Goal: Task Accomplishment & Management: Manage account settings

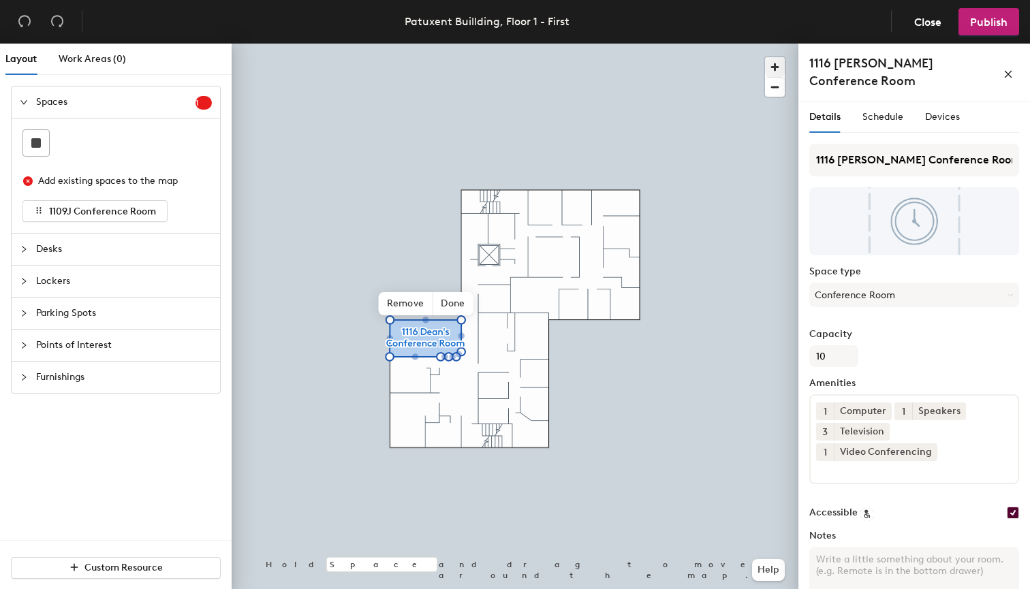
click at [778, 63] on span "button" at bounding box center [775, 67] width 20 height 20
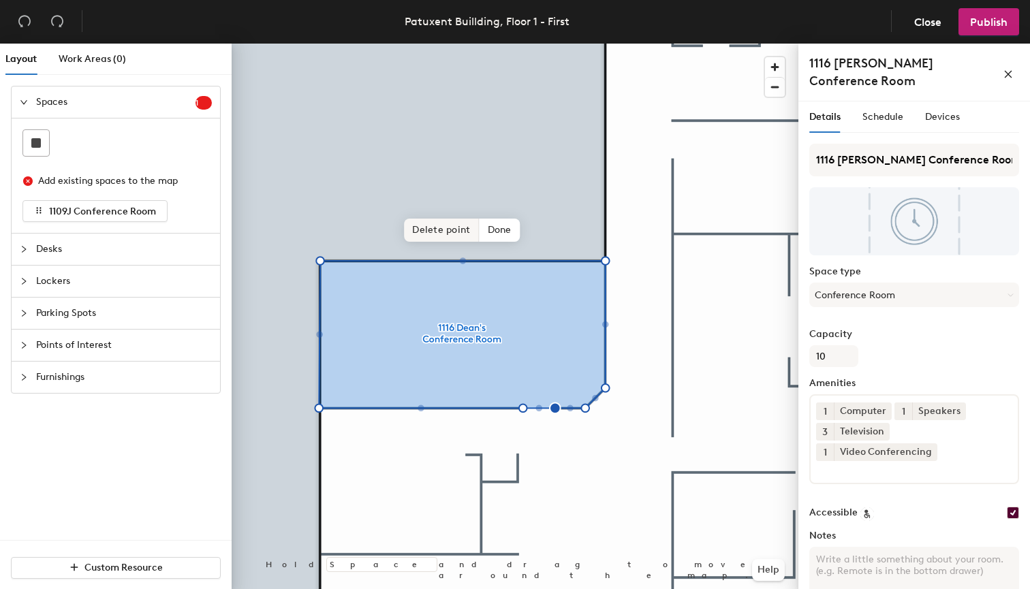
click at [452, 230] on span "Delete point" at bounding box center [441, 230] width 75 height 23
click at [442, 224] on span "Delete point" at bounding box center [441, 230] width 75 height 23
click at [490, 232] on span "Done" at bounding box center [489, 230] width 40 height 23
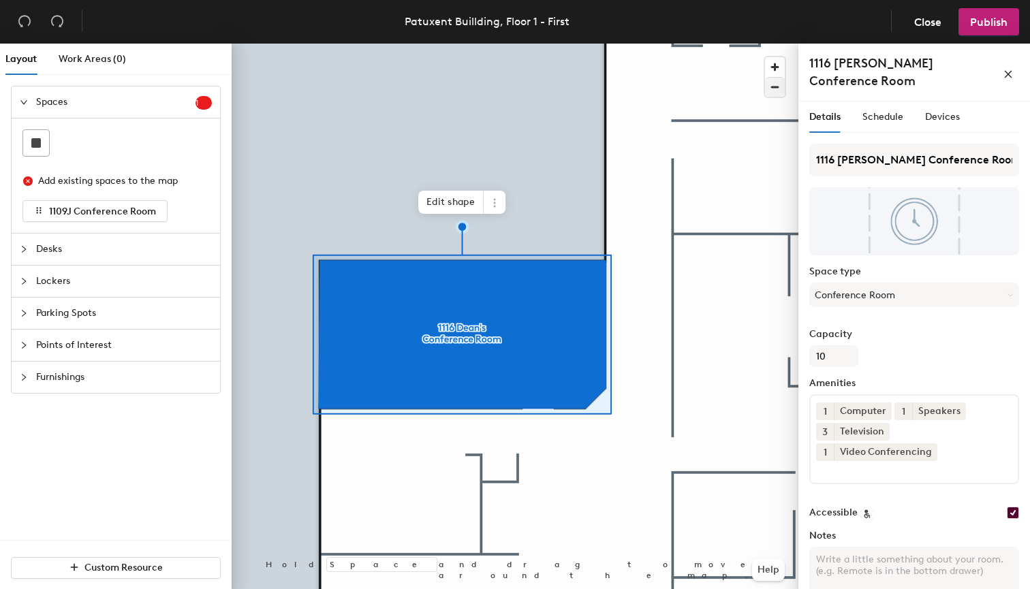
click at [772, 91] on span "button" at bounding box center [775, 87] width 20 height 19
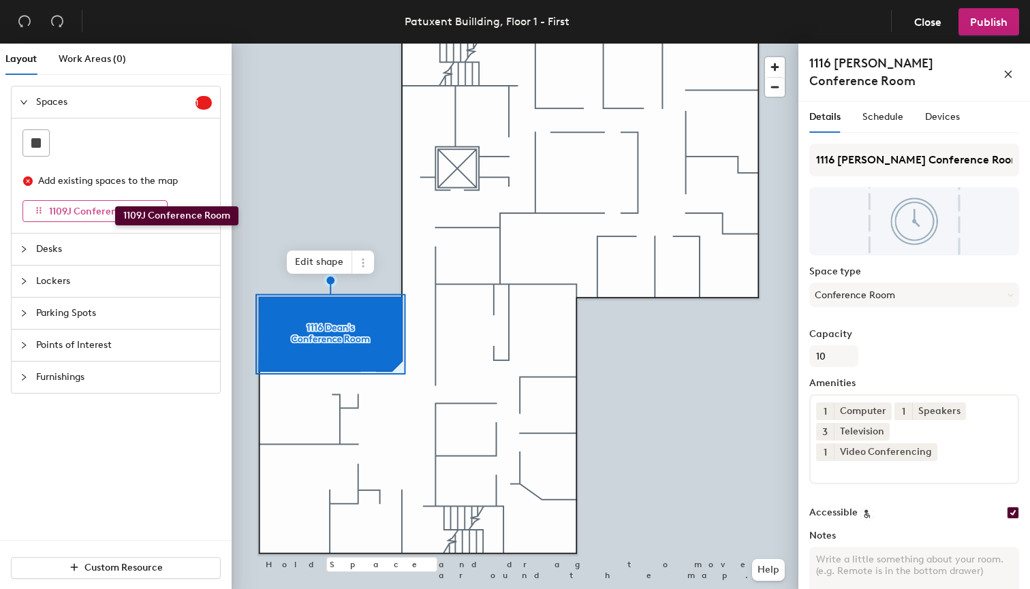
drag, startPoint x: 94, startPoint y: 213, endPoint x: 115, endPoint y: 206, distance: 22.2
click at [115, 206] on span "1109J Conference Room" at bounding box center [102, 212] width 107 height 12
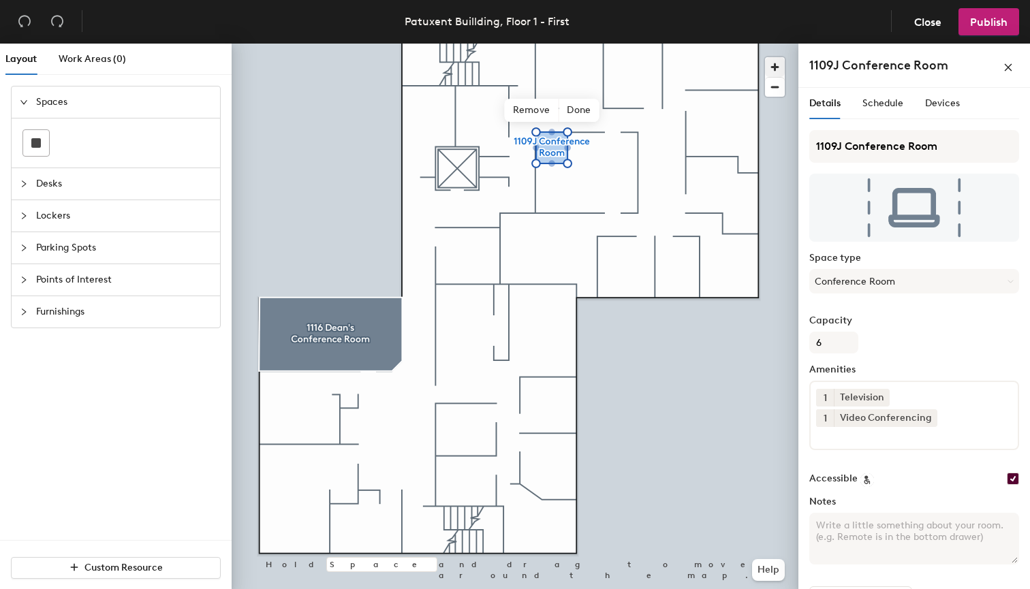
click at [776, 70] on span "button" at bounding box center [775, 67] width 20 height 20
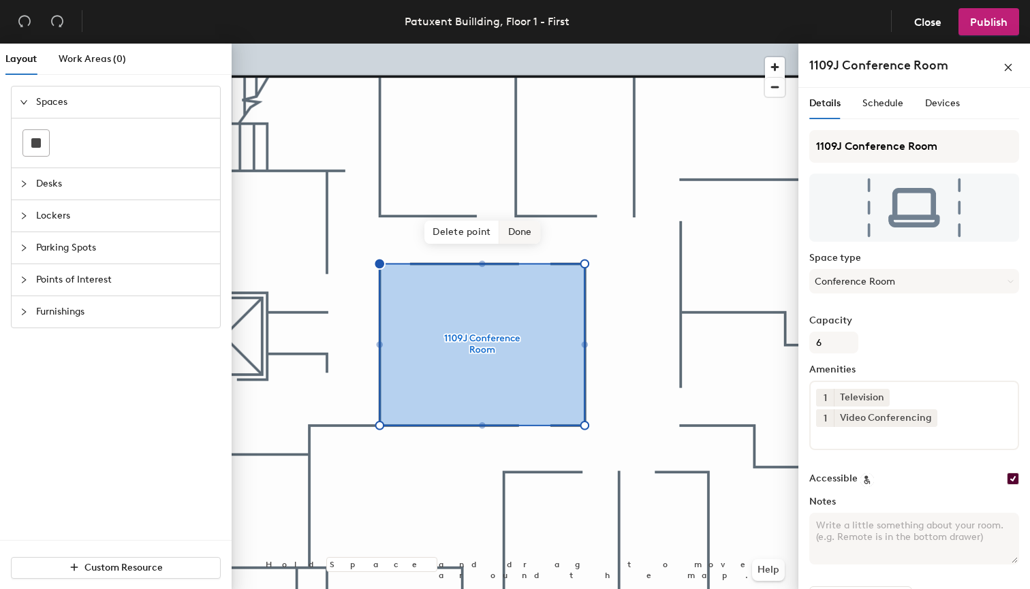
click at [522, 238] on span "Done" at bounding box center [520, 232] width 40 height 23
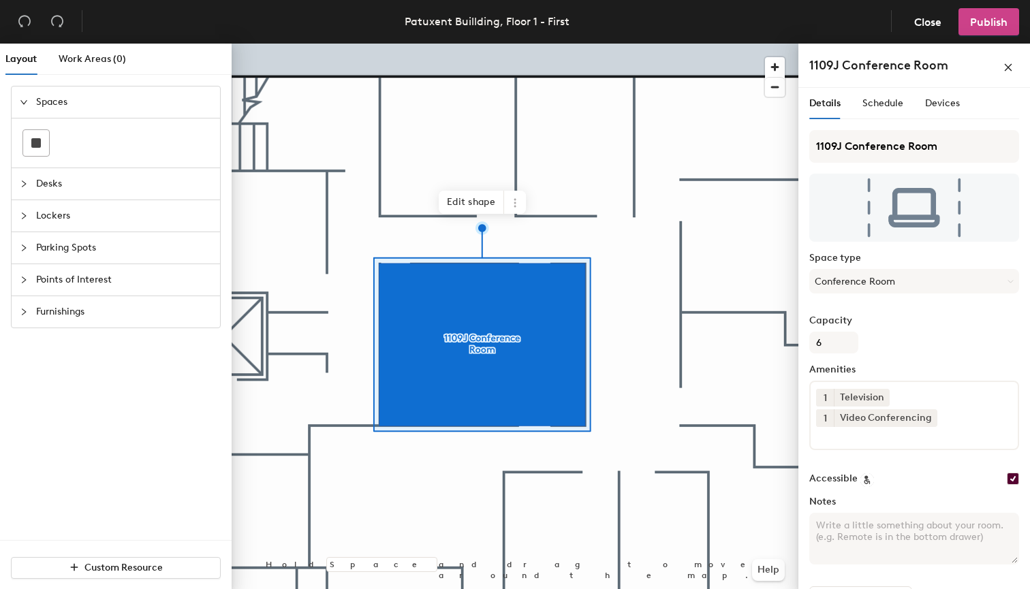
click at [989, 24] on span "Publish" at bounding box center [988, 22] width 37 height 13
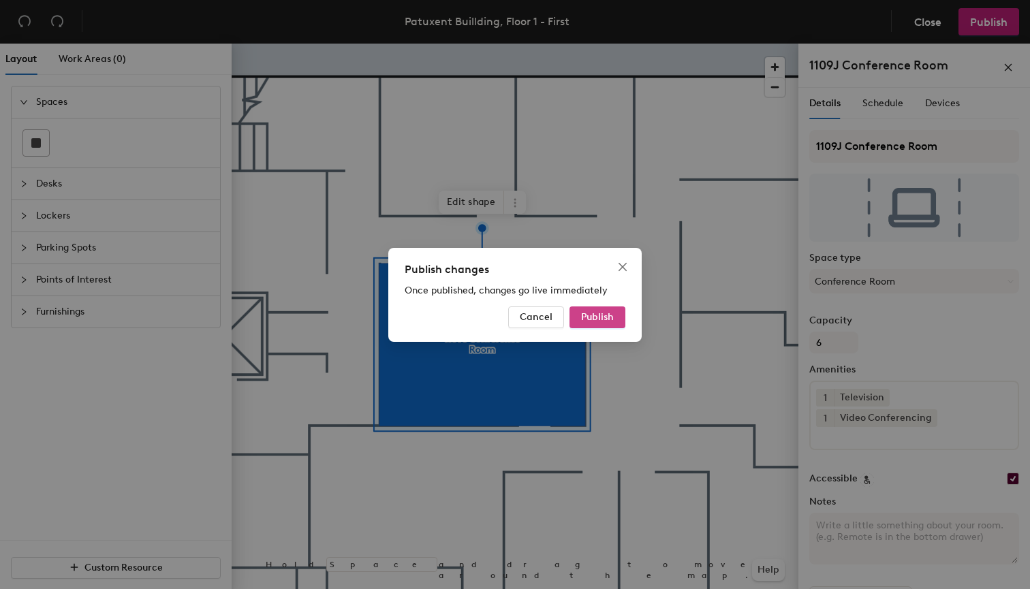
click at [597, 315] on span "Publish" at bounding box center [597, 317] width 33 height 12
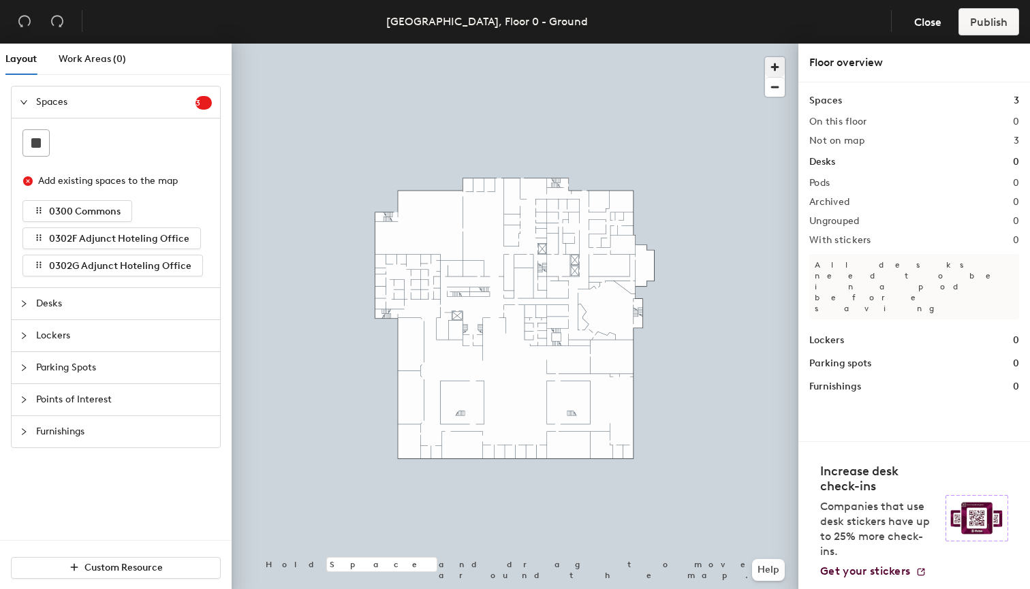
click at [775, 63] on span "button" at bounding box center [775, 67] width 20 height 20
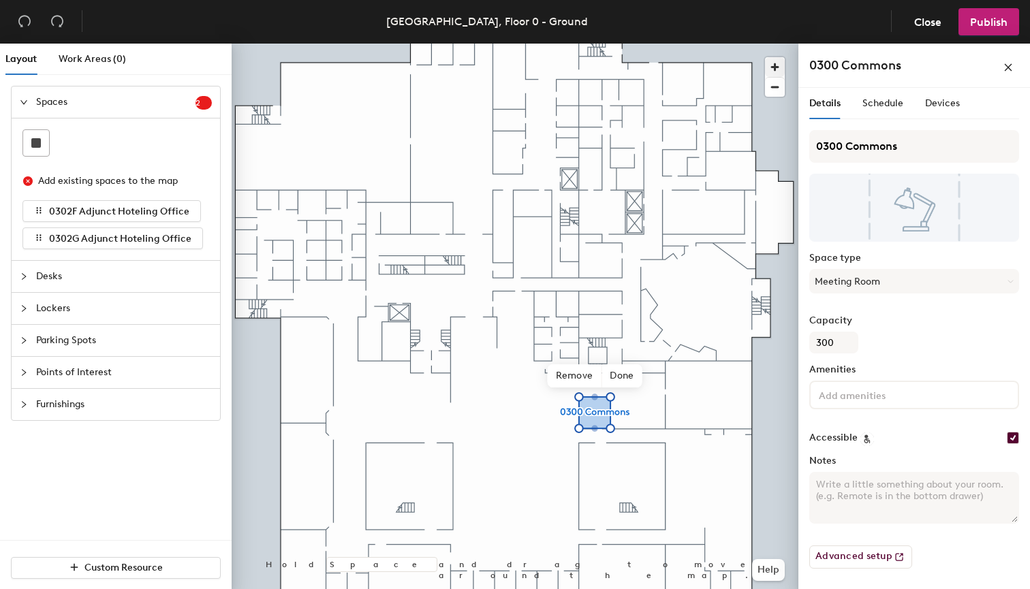
click at [774, 72] on span "button" at bounding box center [775, 67] width 20 height 20
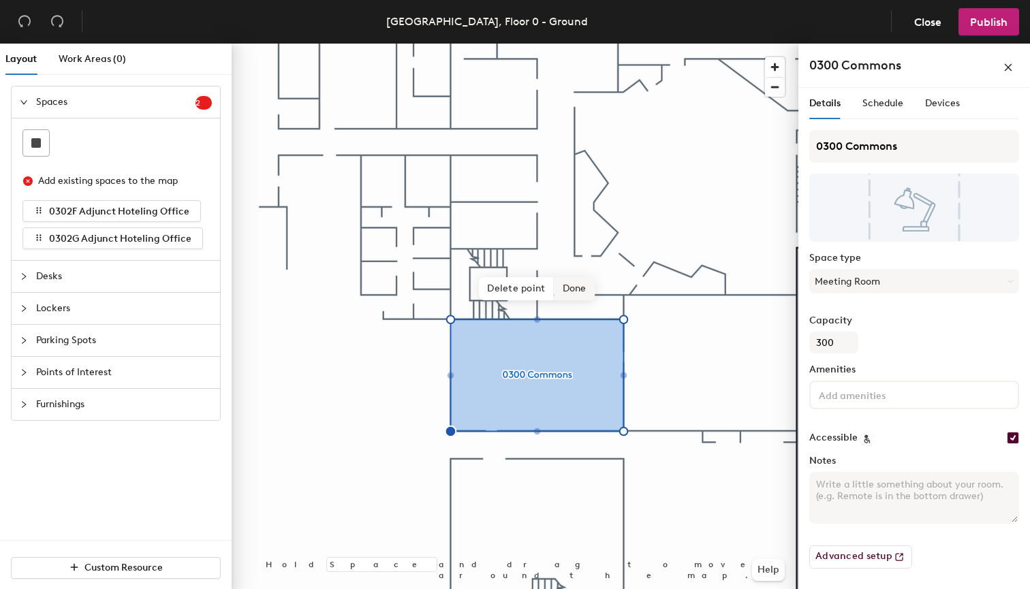
click at [578, 292] on span "Done" at bounding box center [574, 288] width 40 height 23
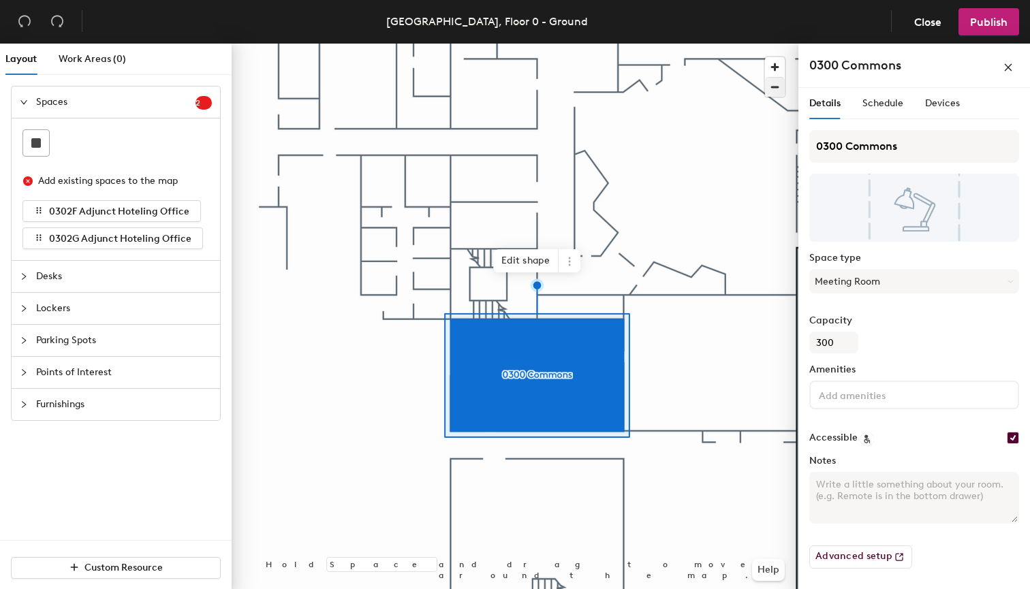
click at [774, 91] on span "button" at bounding box center [775, 87] width 20 height 19
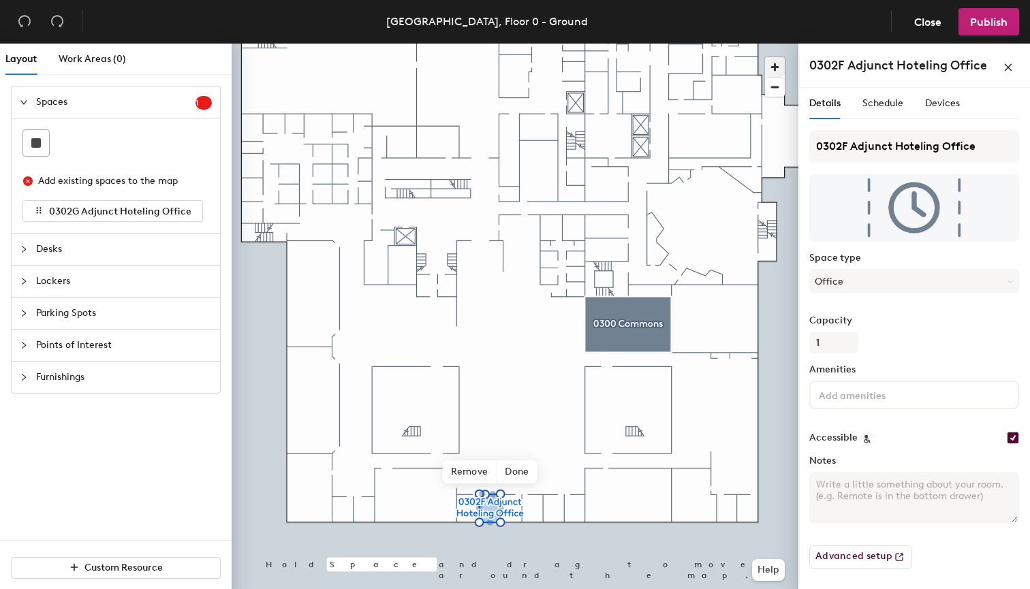
click at [782, 66] on span "button" at bounding box center [775, 67] width 20 height 20
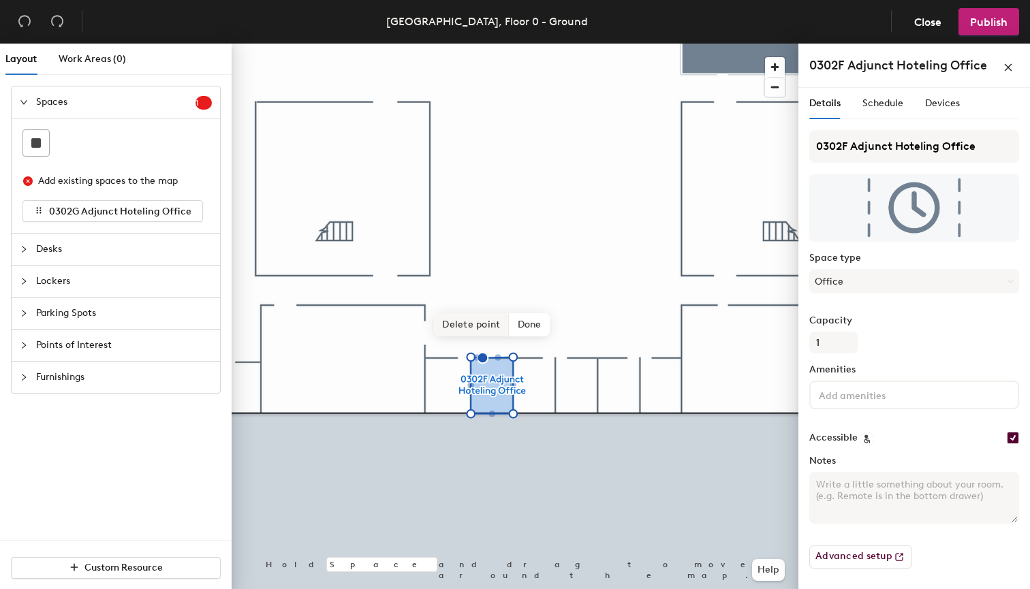
click at [488, 321] on span "Delete point" at bounding box center [471, 324] width 75 height 23
click at [528, 329] on span "Done" at bounding box center [529, 325] width 40 height 23
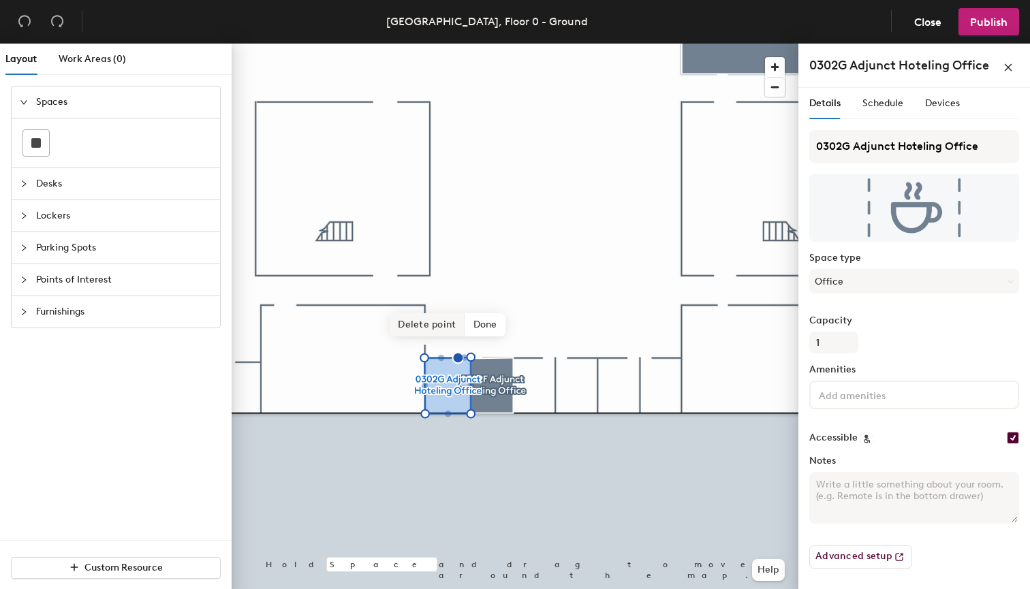
click at [437, 327] on span "Delete point" at bounding box center [427, 324] width 75 height 23
click at [491, 329] on span "Done" at bounding box center [486, 325] width 40 height 23
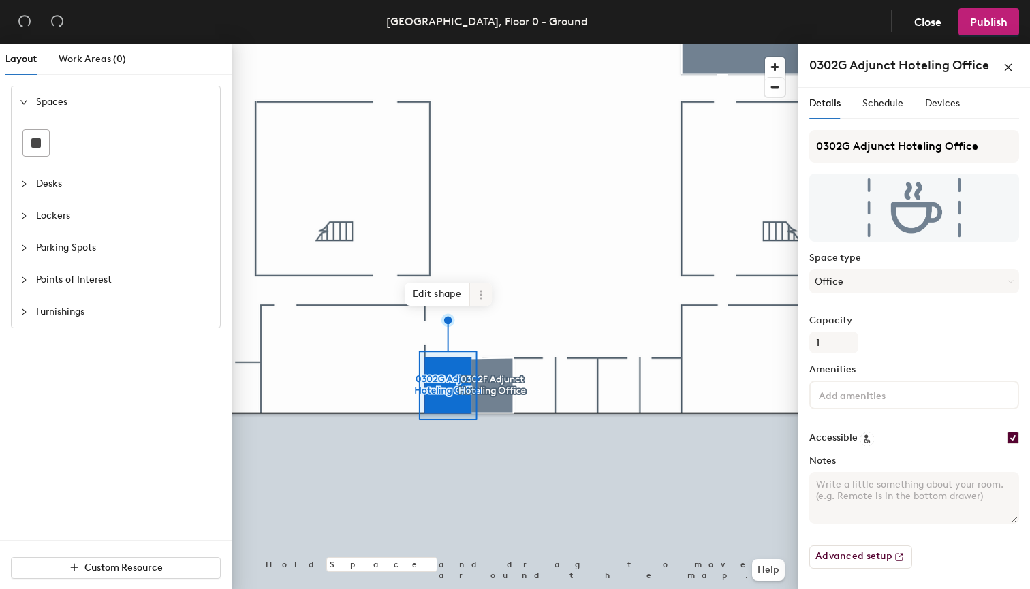
click at [593, 44] on div at bounding box center [515, 44] width 567 height 0
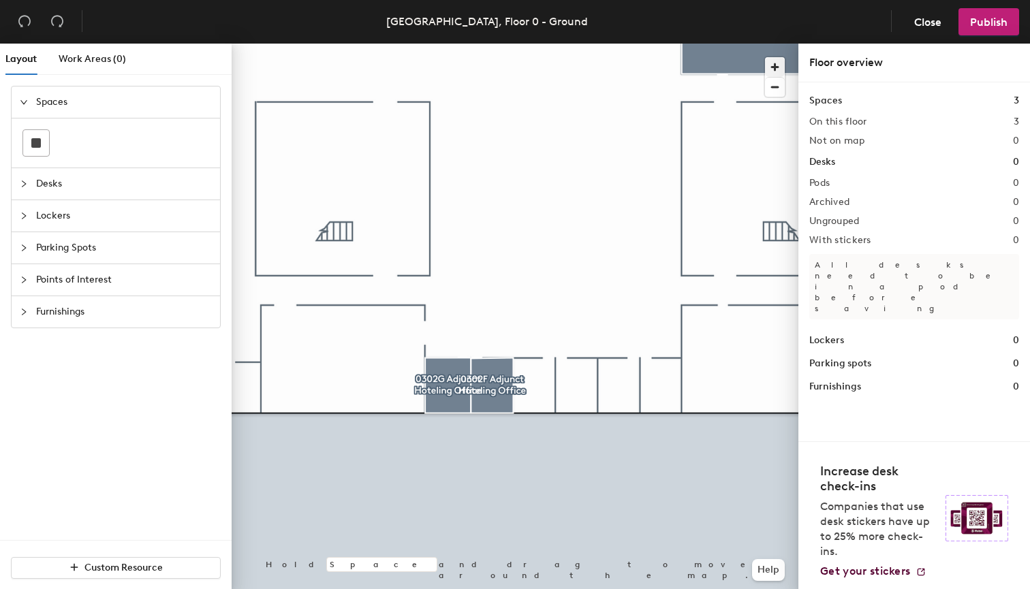
click at [776, 68] on span "button" at bounding box center [775, 67] width 20 height 20
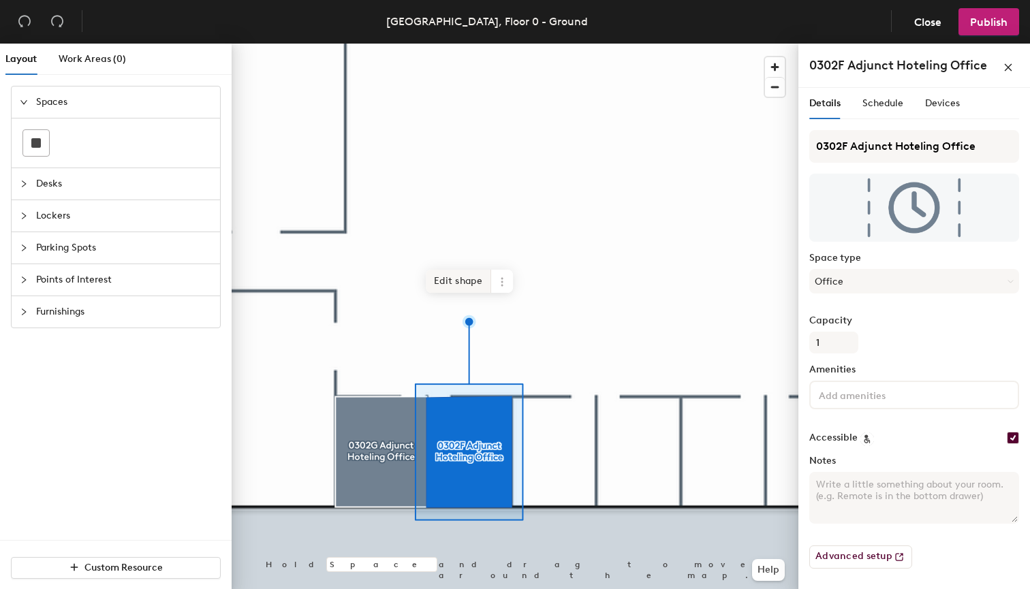
click at [465, 279] on span "Edit shape" at bounding box center [458, 281] width 65 height 23
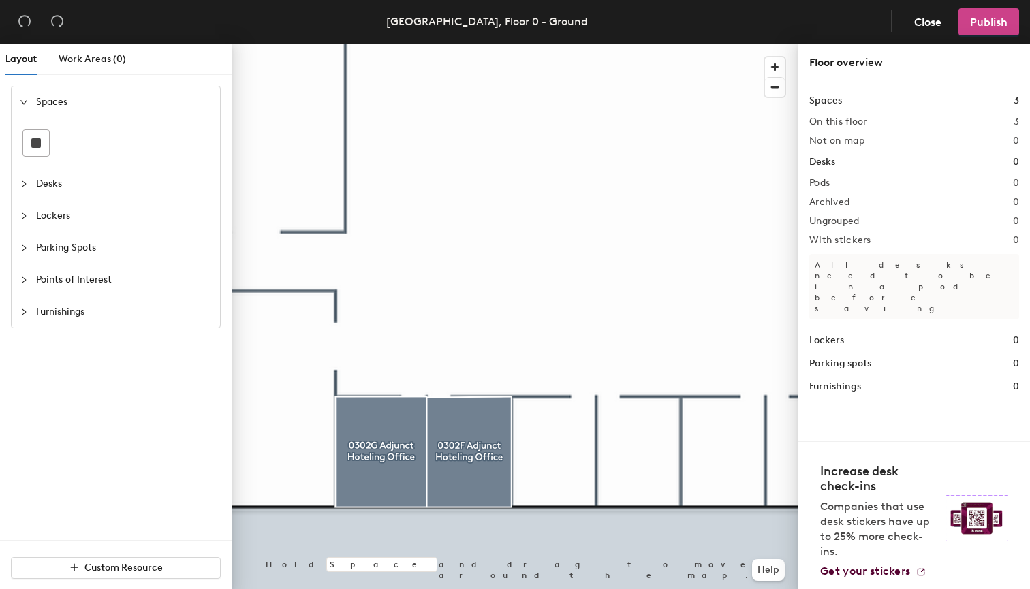
click at [977, 26] on span "Publish" at bounding box center [988, 22] width 37 height 13
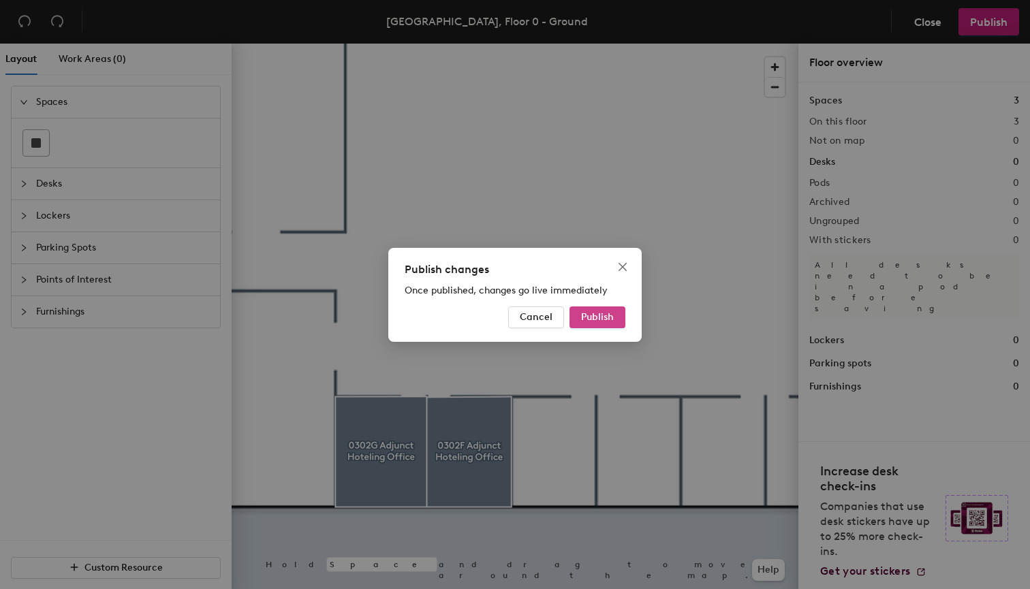
click at [601, 321] on span "Publish" at bounding box center [597, 317] width 33 height 12
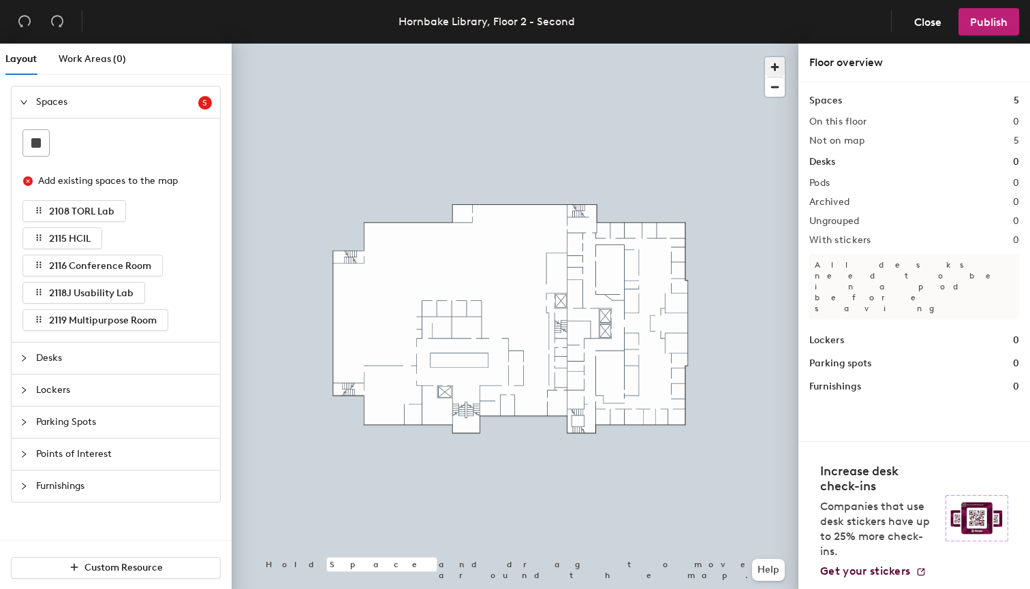
click at [770, 61] on span "button" at bounding box center [775, 67] width 20 height 20
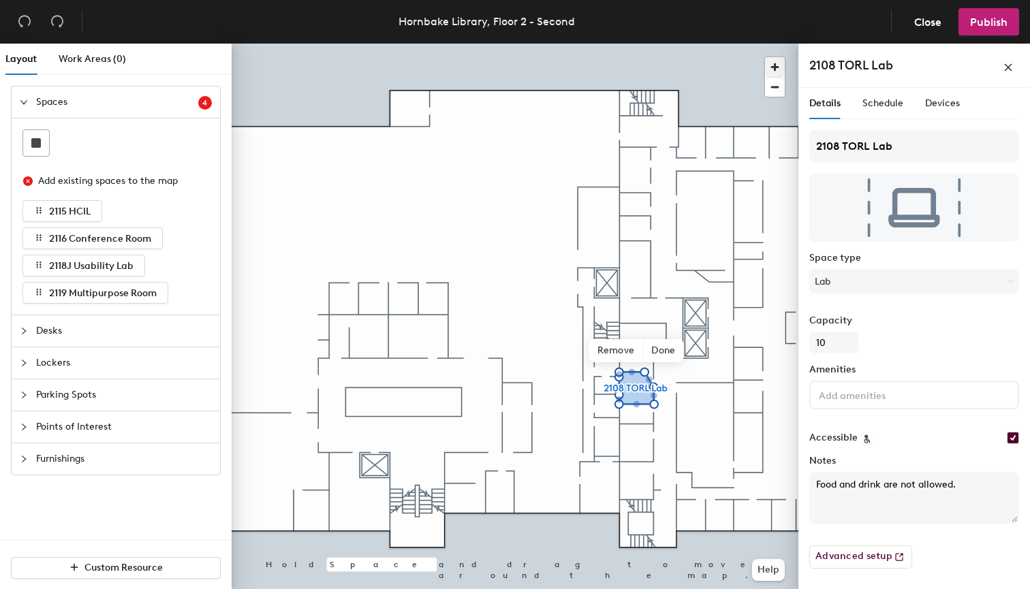
click at [777, 63] on span "button" at bounding box center [775, 67] width 20 height 20
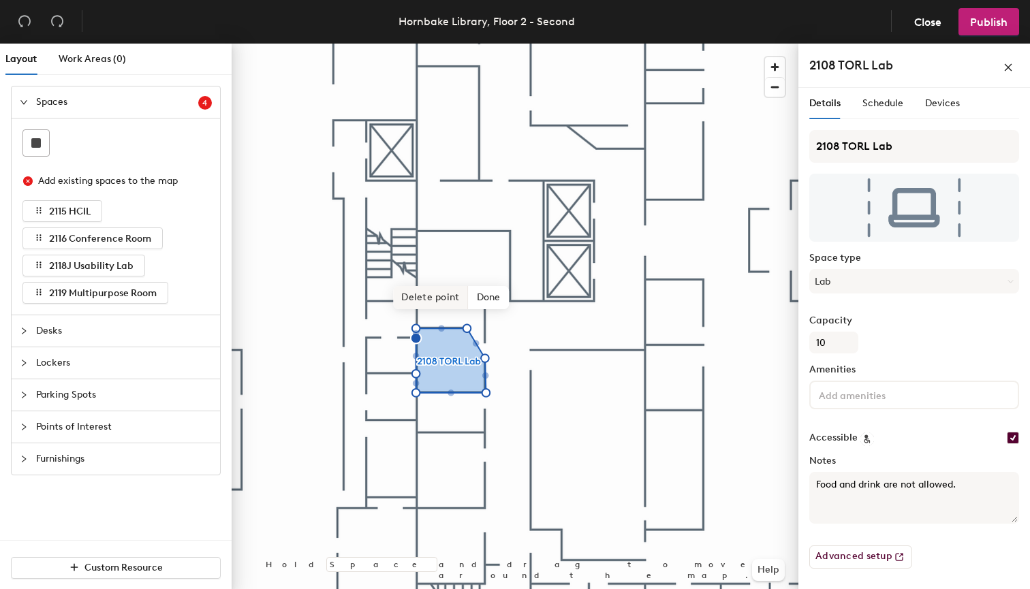
click at [437, 300] on span "Delete point" at bounding box center [430, 297] width 75 height 23
click at [430, 298] on span "Delete point" at bounding box center [430, 297] width 75 height 23
click at [432, 300] on span "Delete point" at bounding box center [430, 297] width 75 height 23
click at [479, 302] on span "Done" at bounding box center [478, 297] width 40 height 23
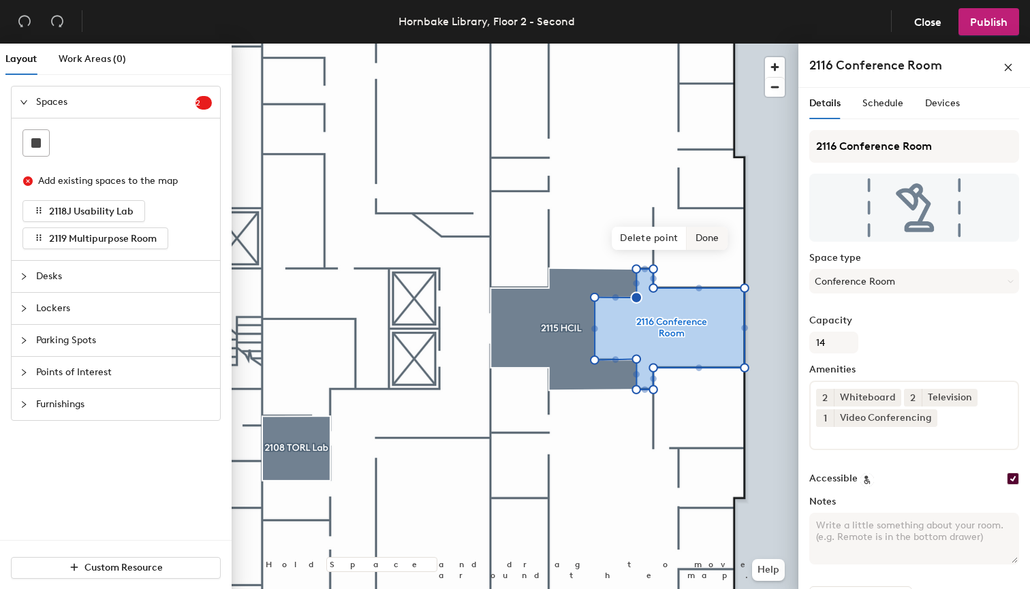
click at [708, 239] on span "Done" at bounding box center [707, 238] width 40 height 23
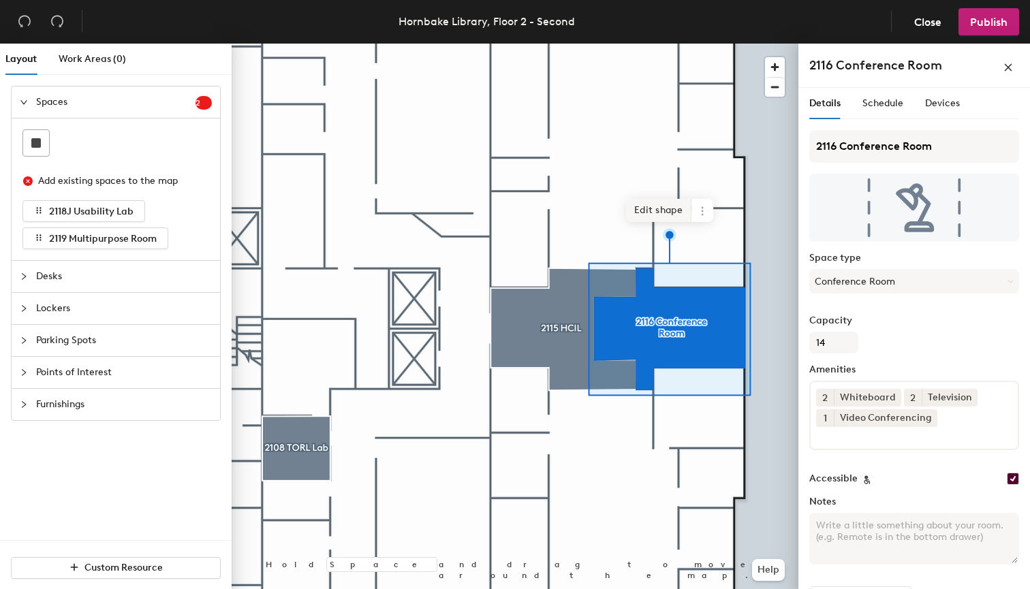
click at [659, 209] on span "Edit shape" at bounding box center [658, 210] width 65 height 23
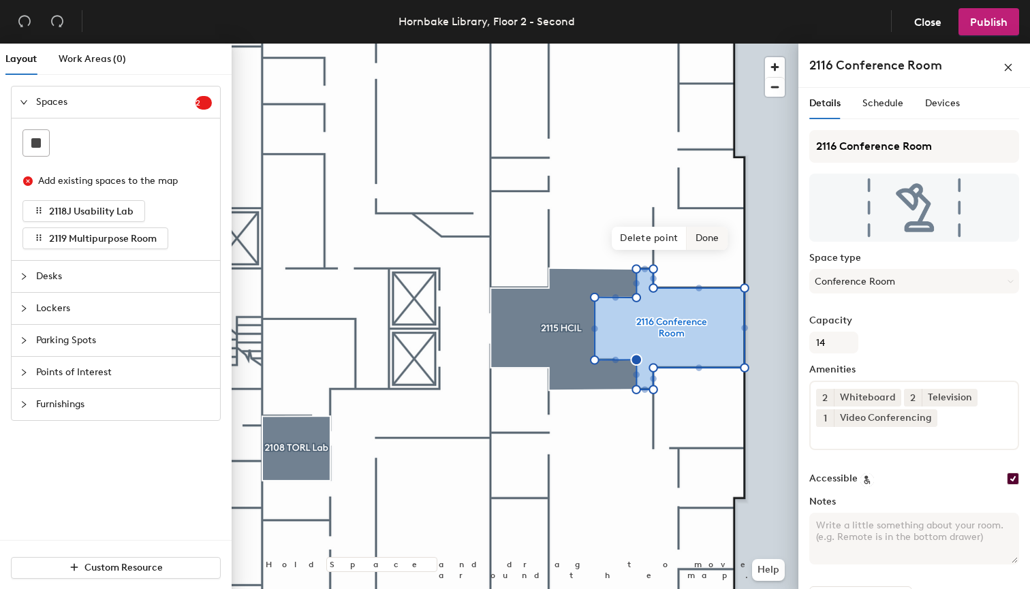
click at [707, 243] on span "Done" at bounding box center [707, 238] width 40 height 23
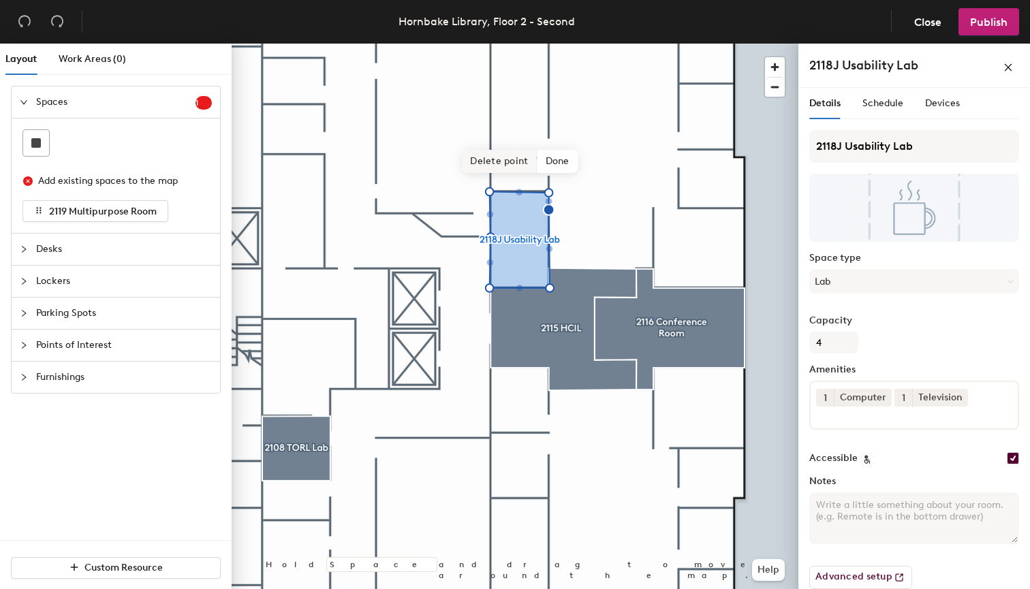
click at [509, 167] on span "Delete point" at bounding box center [499, 161] width 75 height 23
click at [556, 161] on span "Done" at bounding box center [546, 161] width 40 height 23
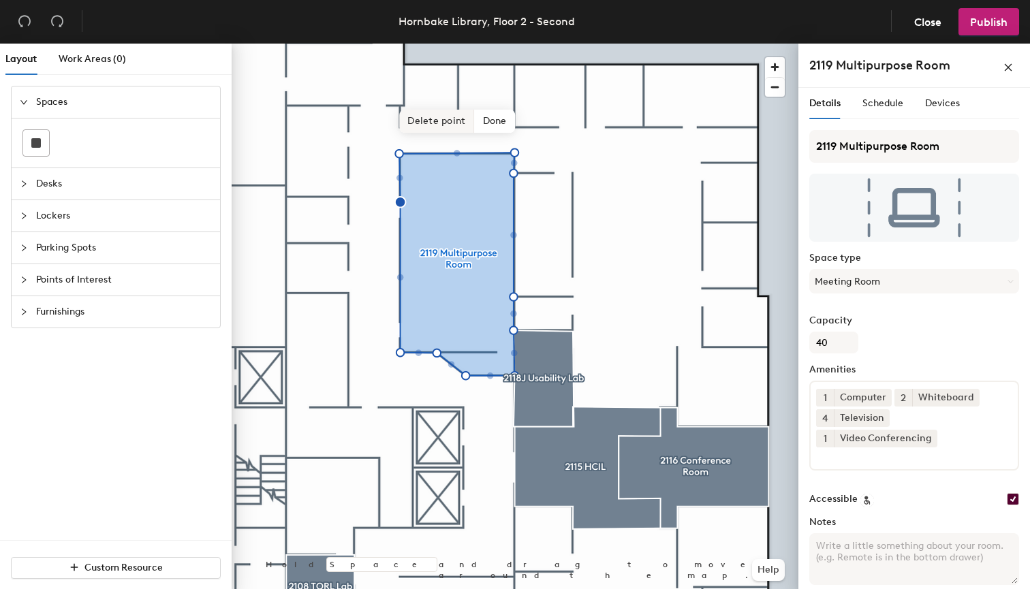
click at [443, 127] on span "Delete point" at bounding box center [436, 121] width 75 height 23
click at [447, 127] on span "Delete point" at bounding box center [436, 121] width 75 height 23
click at [439, 123] on span "Delete point" at bounding box center [436, 122] width 75 height 23
click at [438, 120] on span "Delete point" at bounding box center [436, 122] width 75 height 23
click at [436, 121] on span "Delete point" at bounding box center [437, 122] width 75 height 23
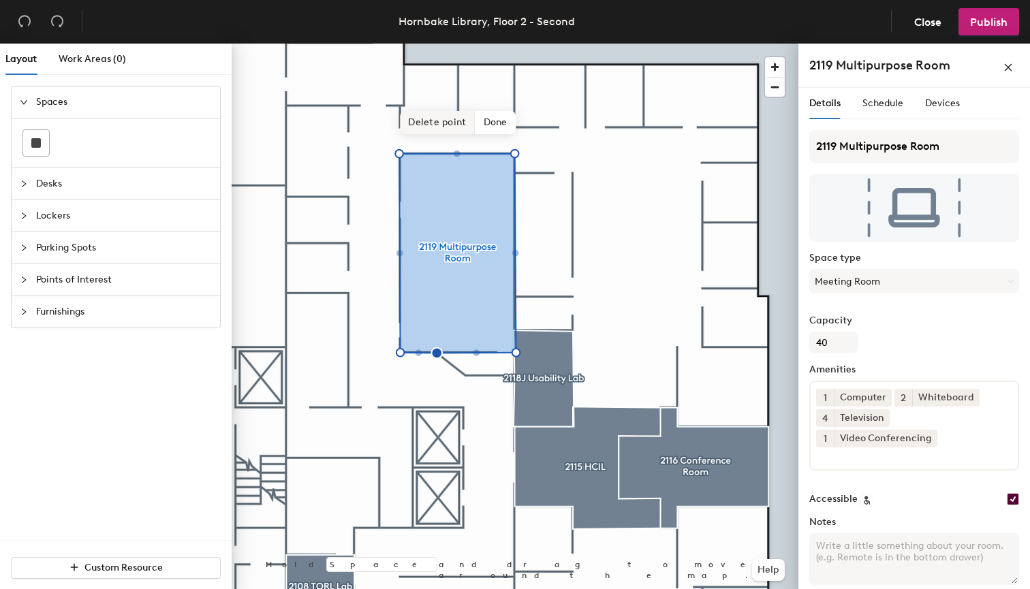
click at [442, 123] on span "Delete point" at bounding box center [437, 122] width 75 height 23
click at [502, 127] on span "Done" at bounding box center [495, 122] width 40 height 23
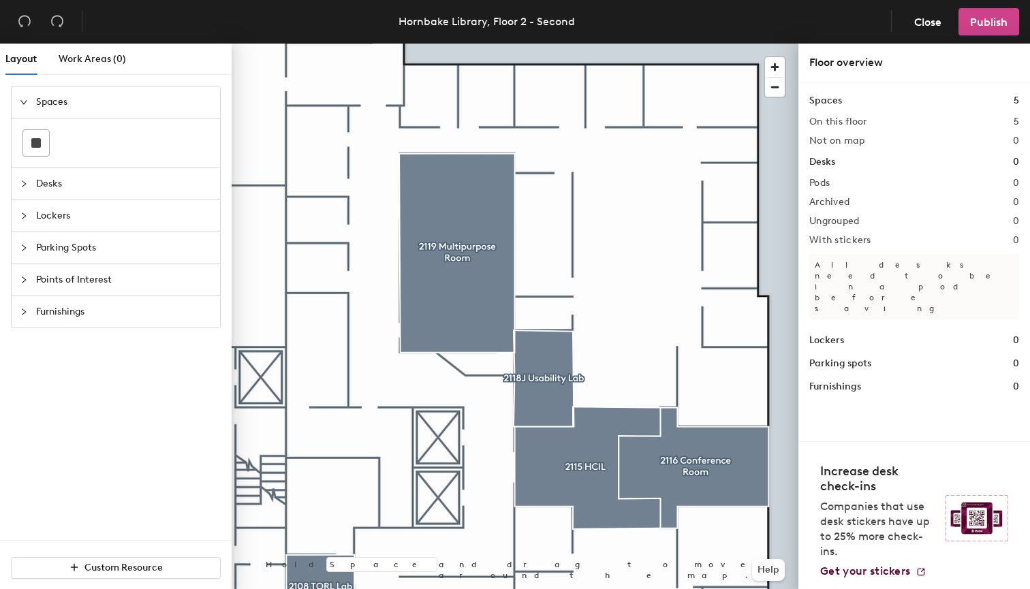
click at [983, 24] on span "Publish" at bounding box center [988, 22] width 37 height 13
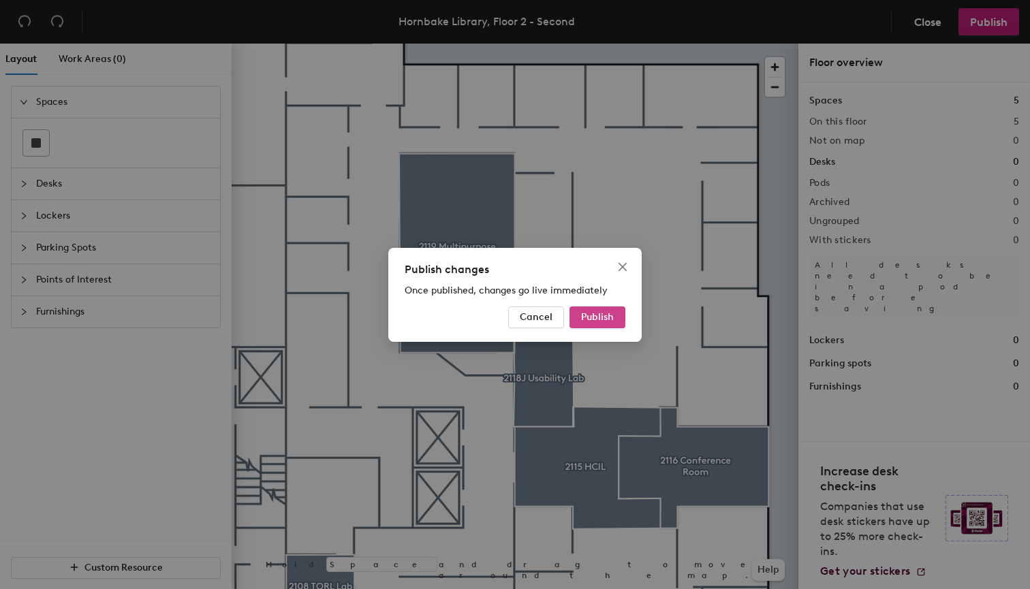
click at [605, 313] on span "Publish" at bounding box center [597, 317] width 33 height 12
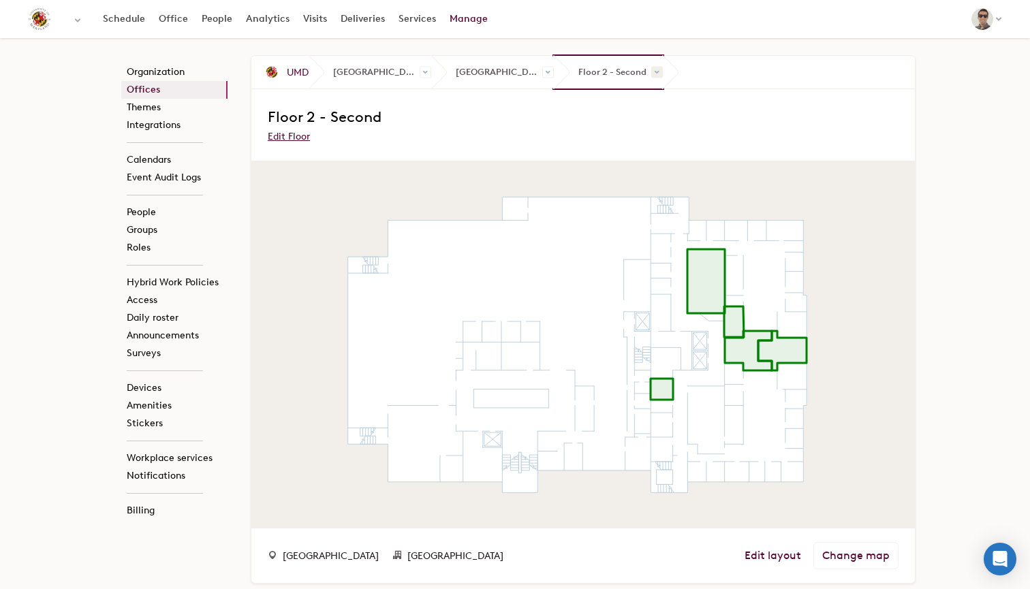
click at [651, 72] on span at bounding box center [657, 73] width 12 height 12
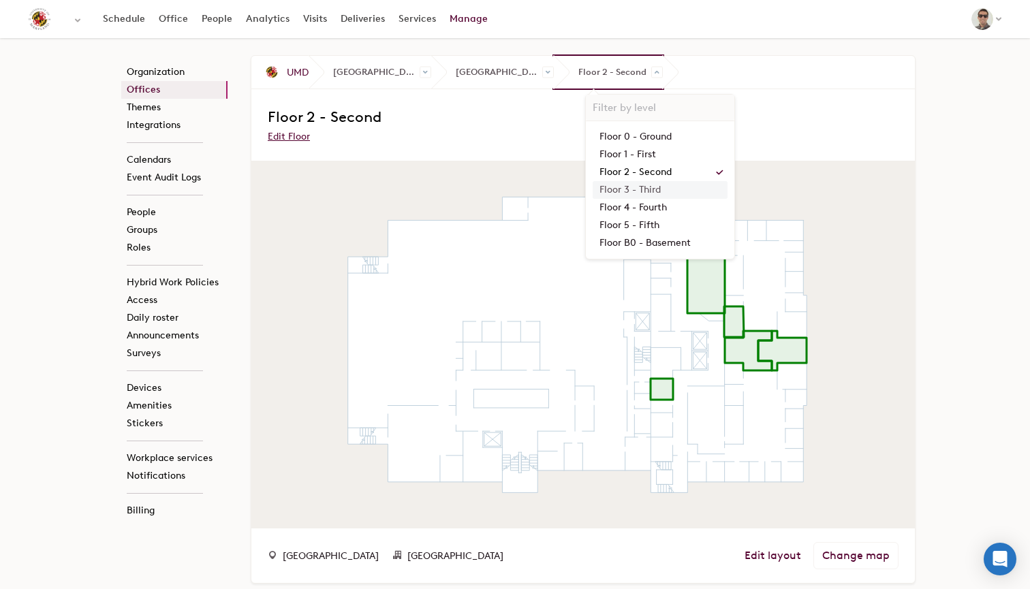
click at [599, 188] on link "Floor 3 - Third" at bounding box center [660, 190] width 135 height 18
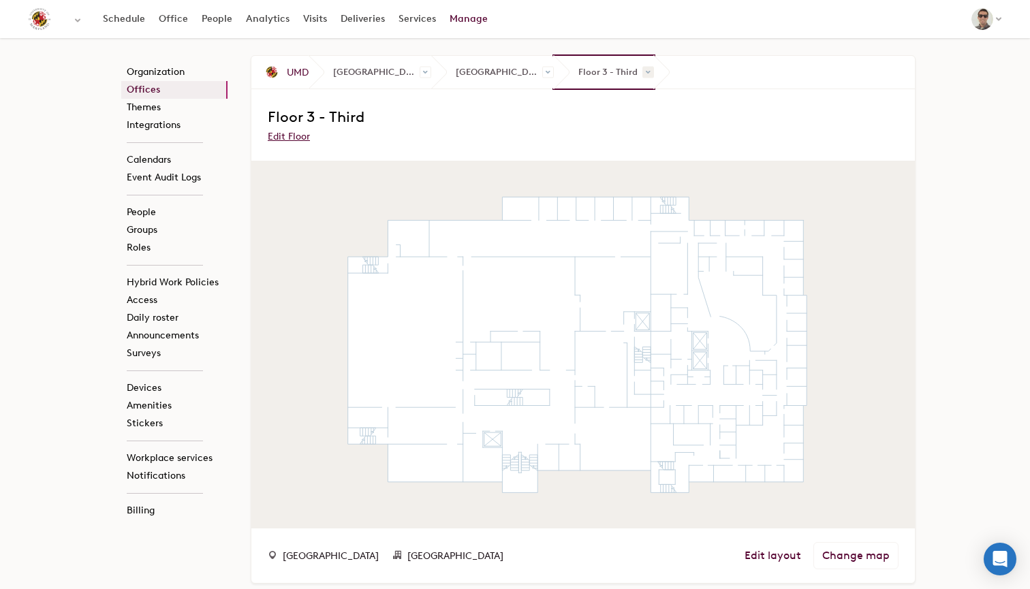
click at [642, 74] on span at bounding box center [648, 73] width 12 height 12
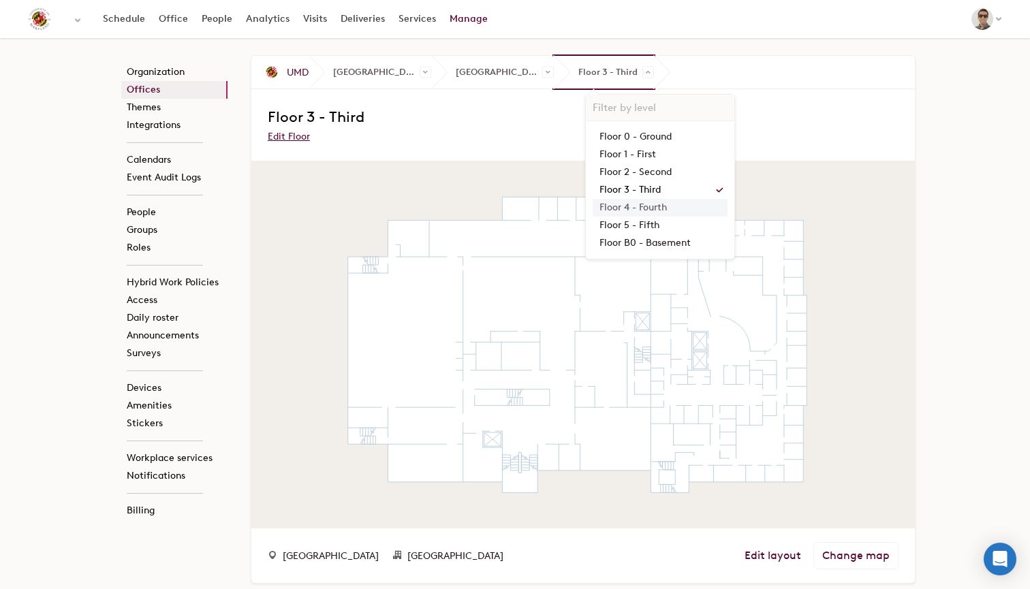
click at [605, 206] on link "Floor 4 - Fourth" at bounding box center [660, 208] width 135 height 18
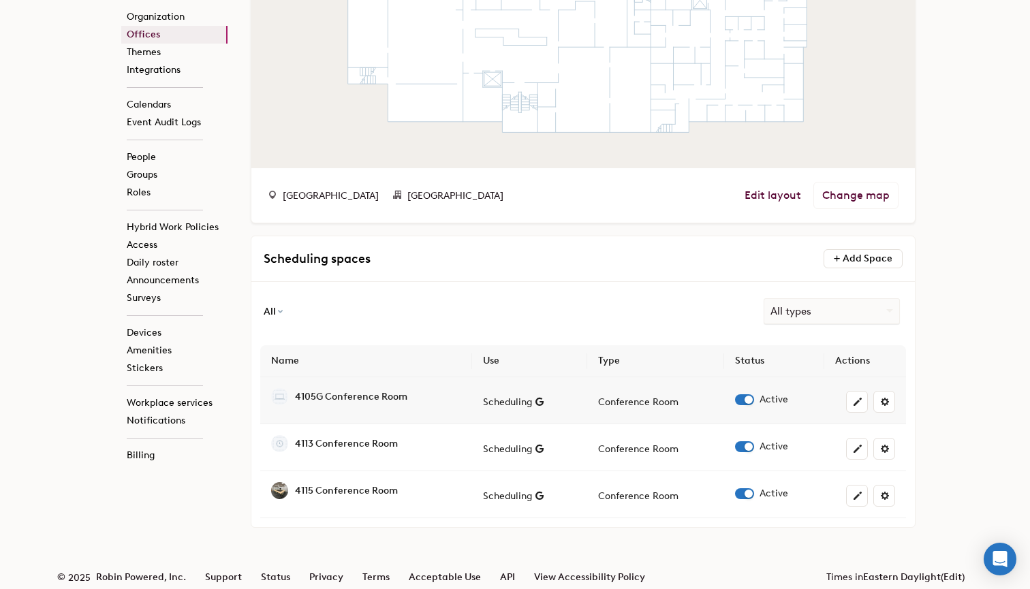
scroll to position [198, 0]
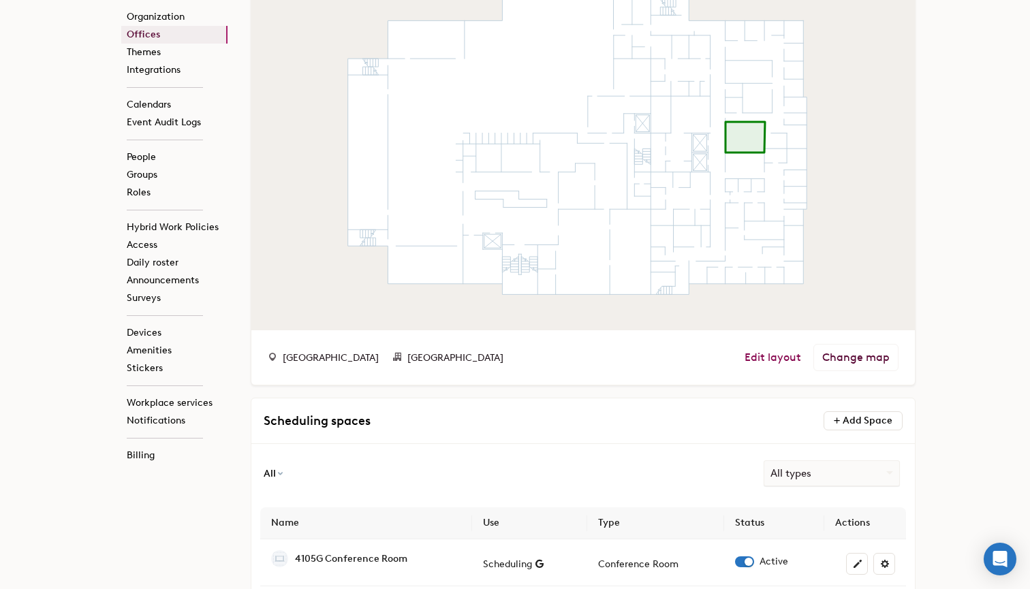
click at [771, 359] on link "Edit layout" at bounding box center [772, 358] width 57 height 14
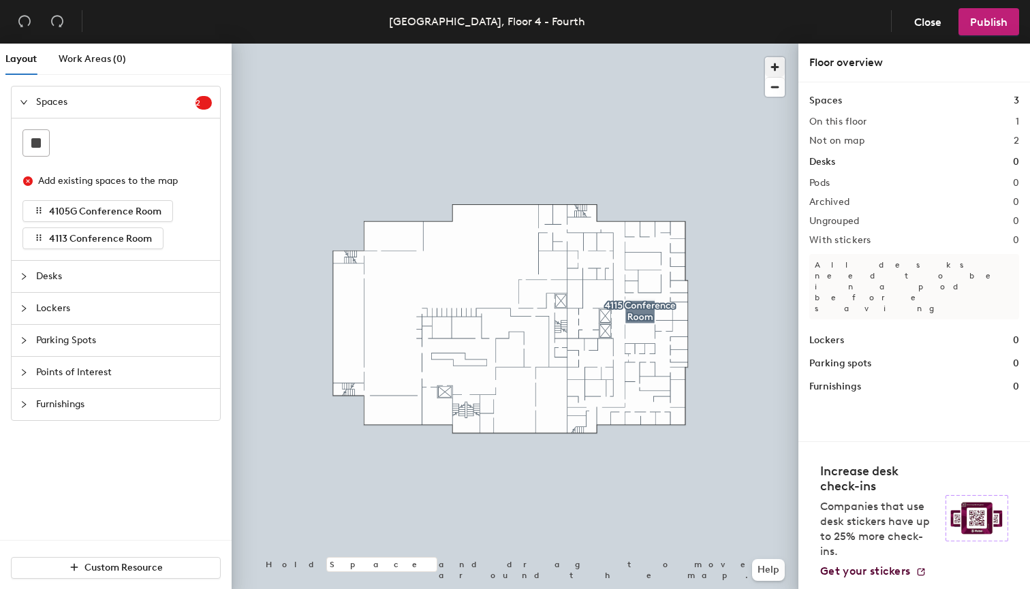
click at [774, 63] on span "button" at bounding box center [775, 67] width 20 height 20
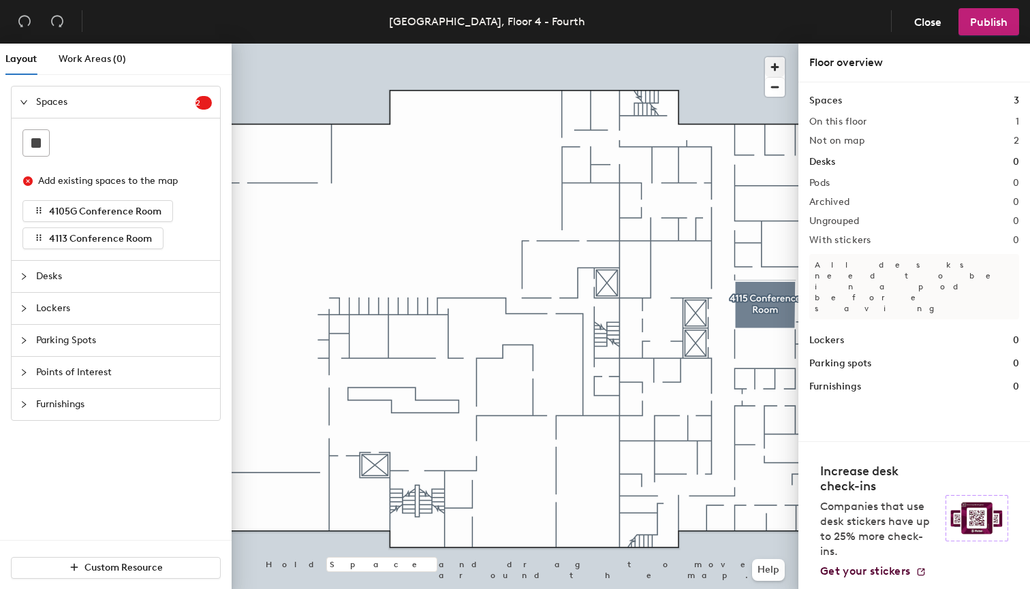
click at [774, 63] on span "button" at bounding box center [775, 67] width 20 height 20
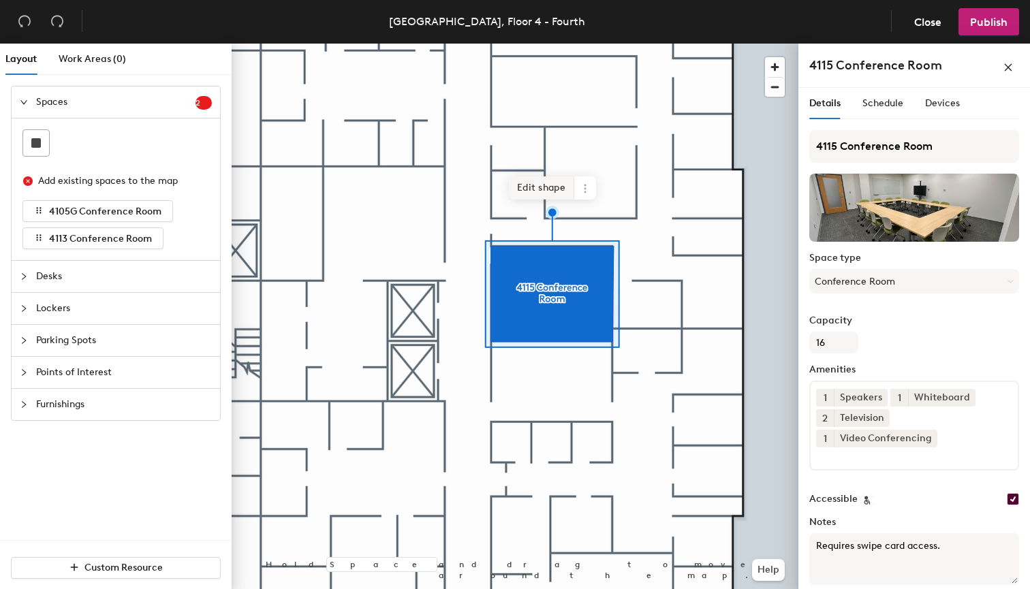
click at [541, 192] on span "Edit shape" at bounding box center [541, 187] width 65 height 23
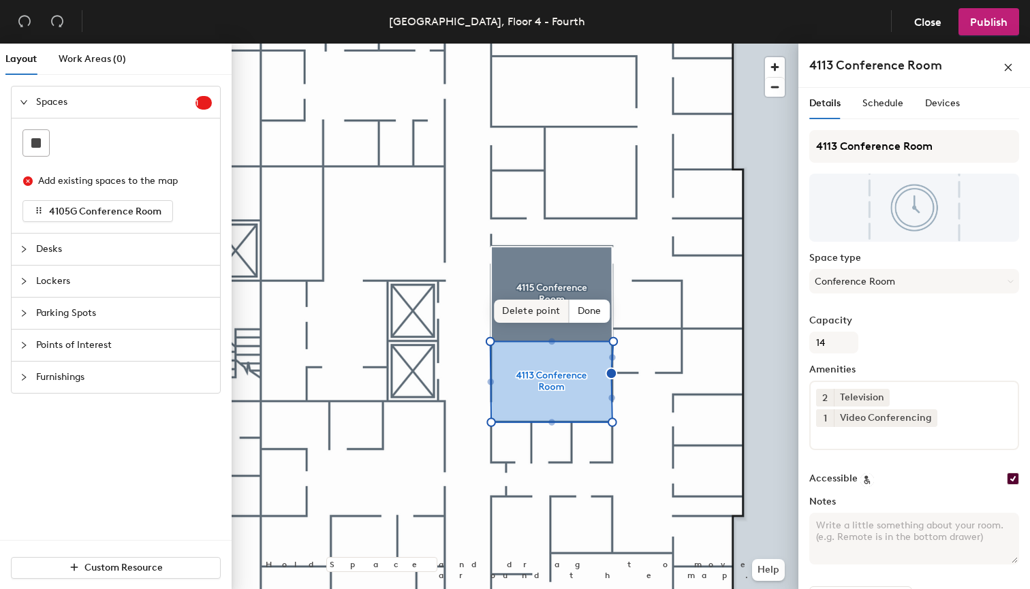
click at [539, 315] on span "Delete point" at bounding box center [531, 311] width 75 height 23
click at [587, 312] on span "Done" at bounding box center [578, 311] width 40 height 23
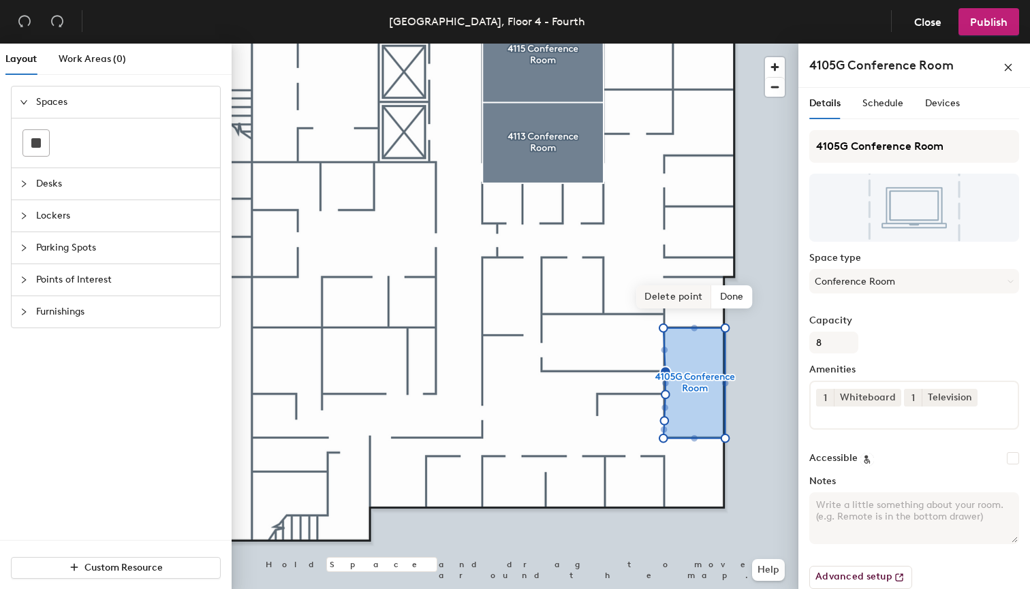
click at [674, 300] on span "Delete point" at bounding box center [673, 296] width 75 height 23
click at [669, 298] on span "Delete point" at bounding box center [673, 296] width 75 height 23
click at [677, 302] on span "Delete point" at bounding box center [673, 296] width 75 height 23
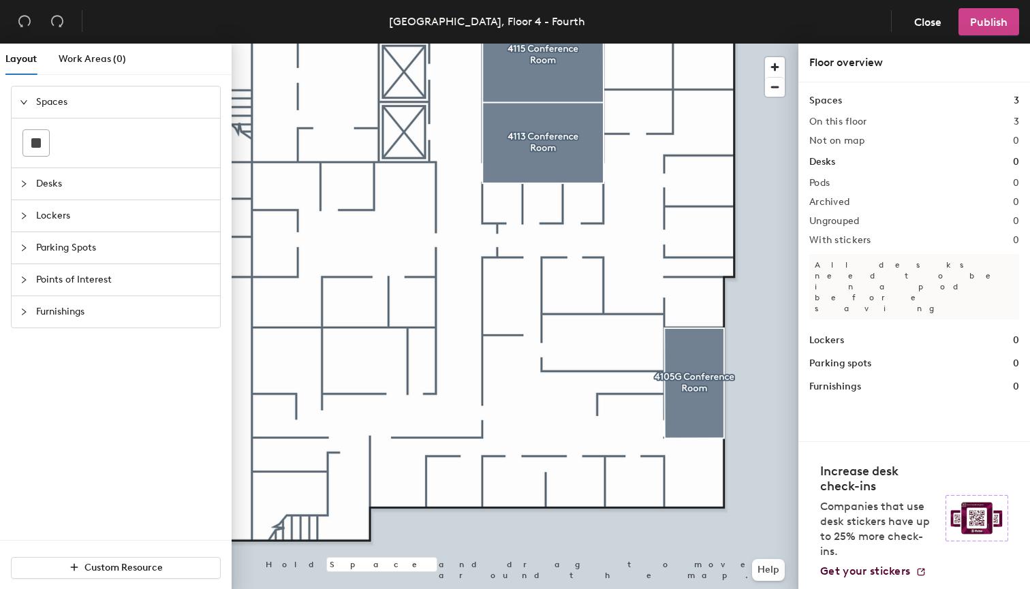
click at [983, 18] on span "Publish" at bounding box center [988, 22] width 37 height 13
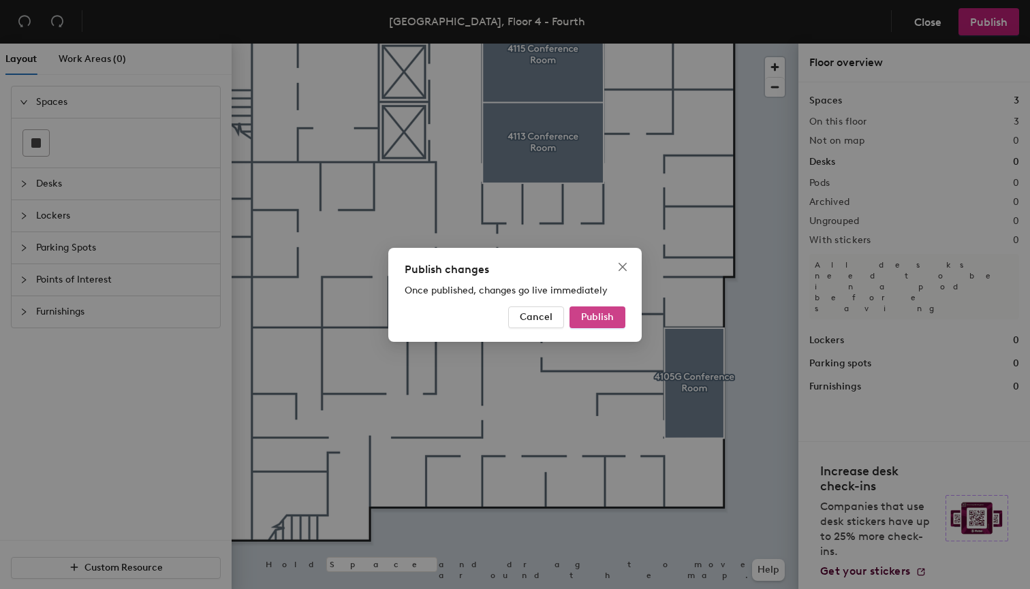
click at [607, 315] on span "Publish" at bounding box center [597, 317] width 33 height 12
